Goal: Submit feedback/report problem

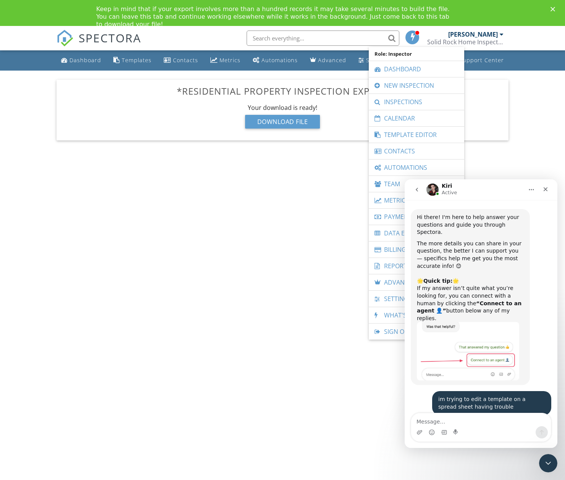
scroll to position [2115, 0]
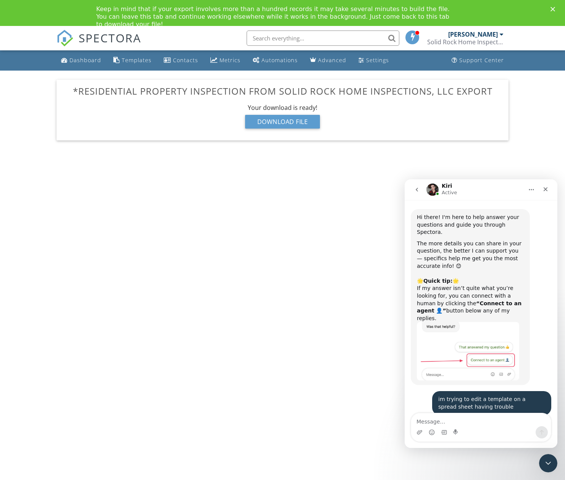
scroll to position [2115, 0]
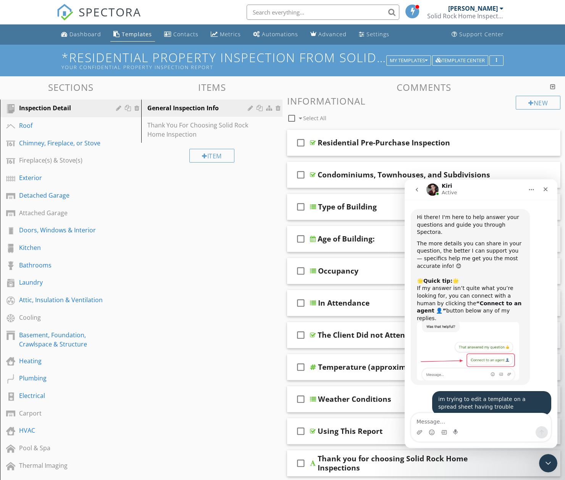
scroll to position [2141, 0]
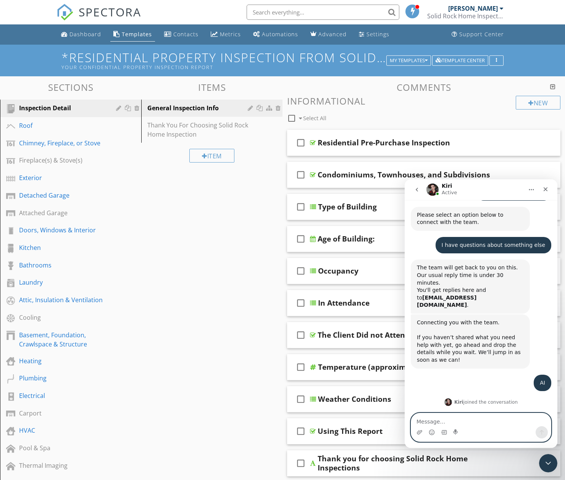
click at [500, 417] on textarea "Message…" at bounding box center [481, 419] width 140 height 13
type textarea "ye need help the data is there"
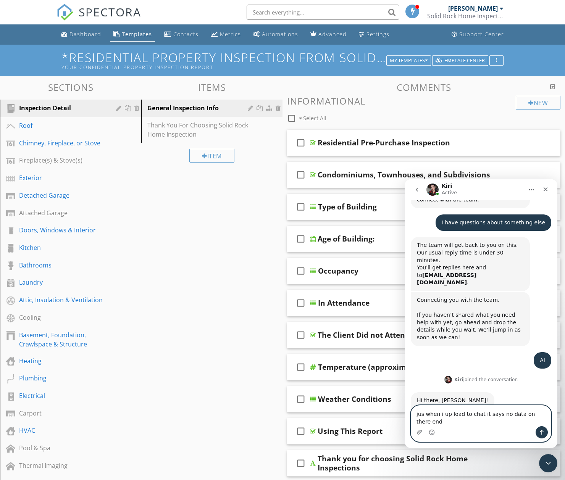
scroll to position [2171, 0]
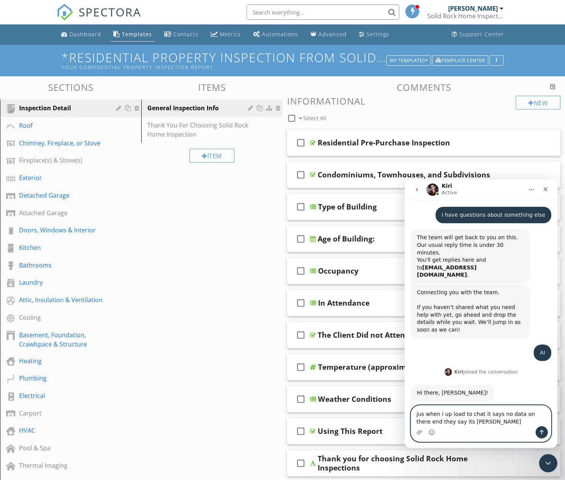
type textarea "jus when i up load to chat it says no data on there end they say its blank"
